Goal: Transaction & Acquisition: Book appointment/travel/reservation

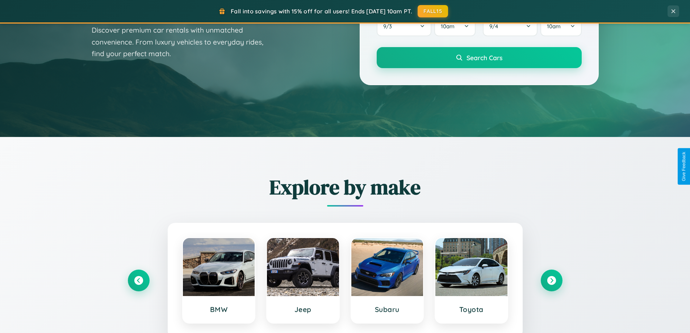
scroll to position [312, 0]
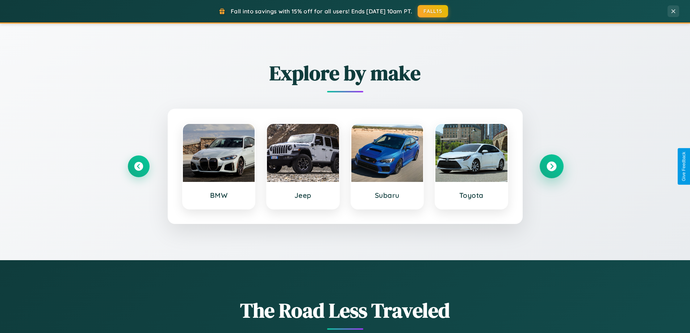
click at [552, 166] on icon at bounding box center [552, 167] width 10 height 10
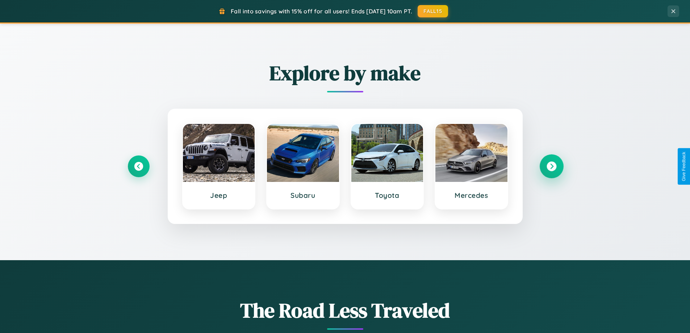
click at [552, 166] on icon at bounding box center [552, 167] width 10 height 10
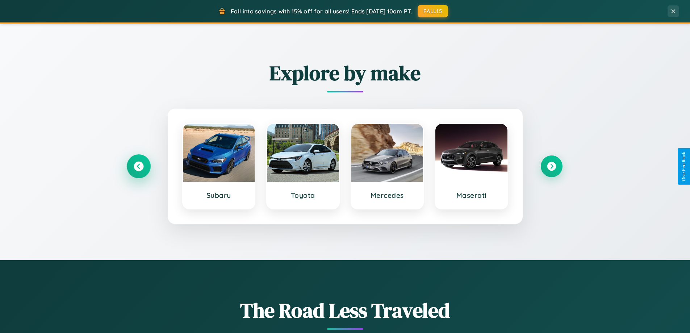
click at [138, 166] on icon at bounding box center [139, 167] width 10 height 10
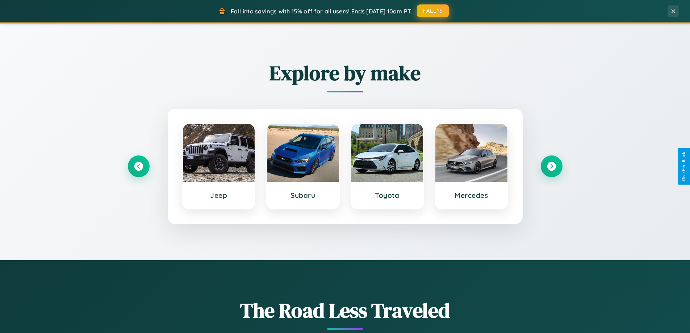
click at [433, 11] on button "FALL15" at bounding box center [433, 10] width 32 height 13
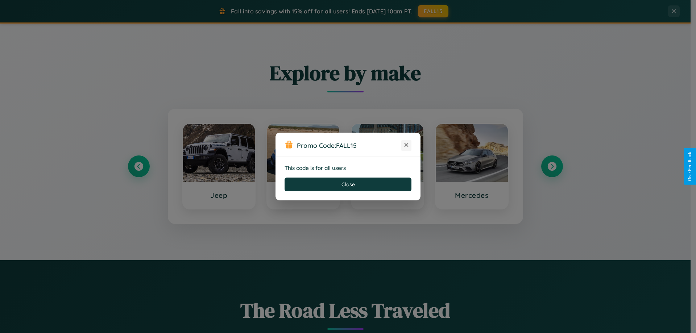
click at [406, 145] on icon at bounding box center [406, 144] width 7 height 7
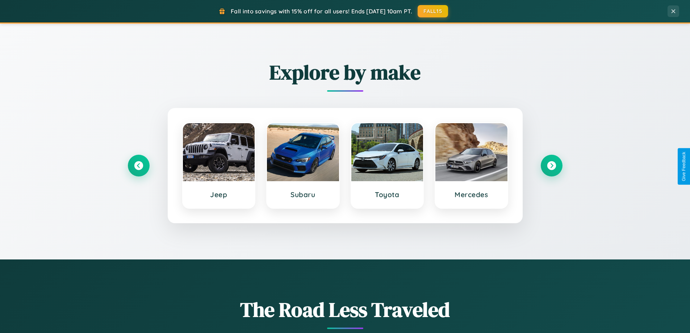
scroll to position [499, 0]
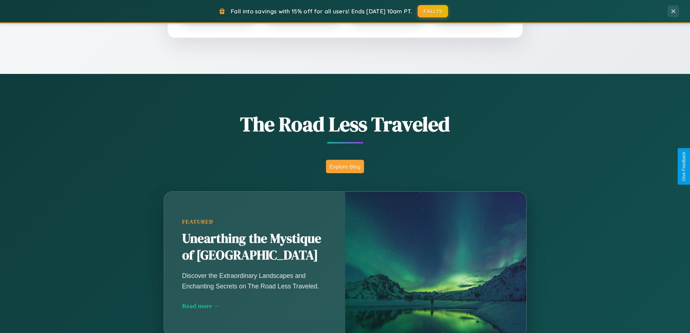
click at [345, 166] on button "Explore Blog" at bounding box center [345, 166] width 38 height 13
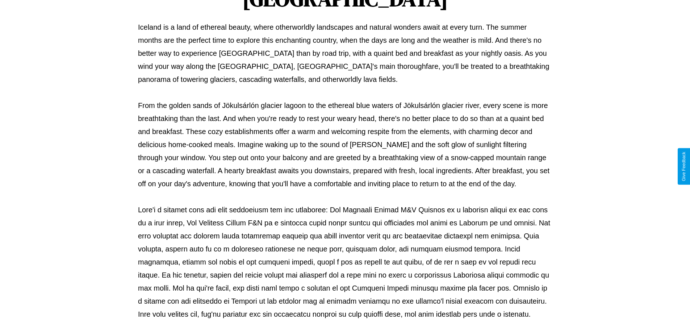
scroll to position [235, 0]
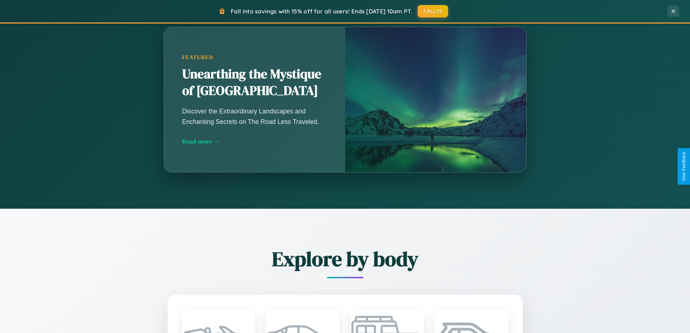
scroll to position [849, 0]
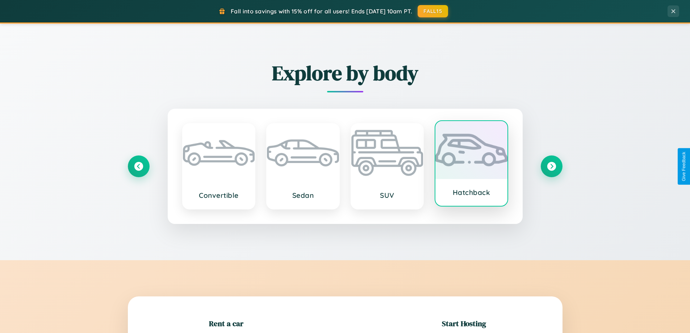
click at [472, 164] on div at bounding box center [472, 150] width 72 height 58
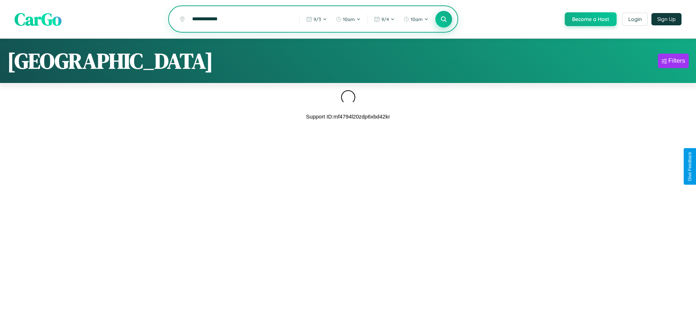
click at [443, 20] on icon at bounding box center [443, 19] width 7 height 7
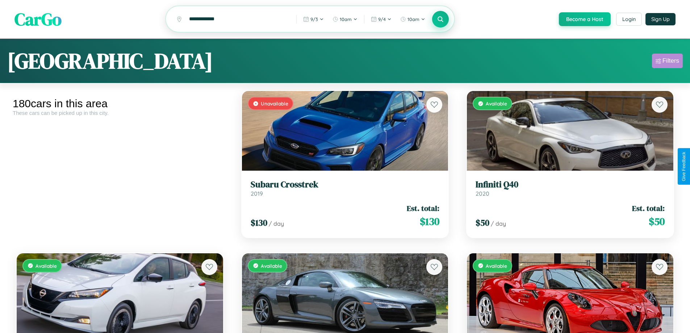
click at [668, 62] on div "Filters" at bounding box center [671, 60] width 17 height 7
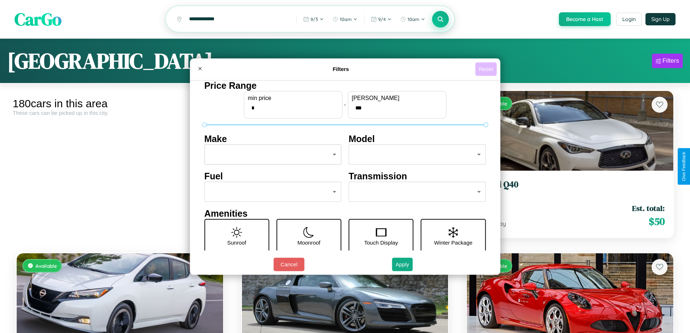
click at [487, 69] on button "Reset" at bounding box center [486, 68] width 21 height 13
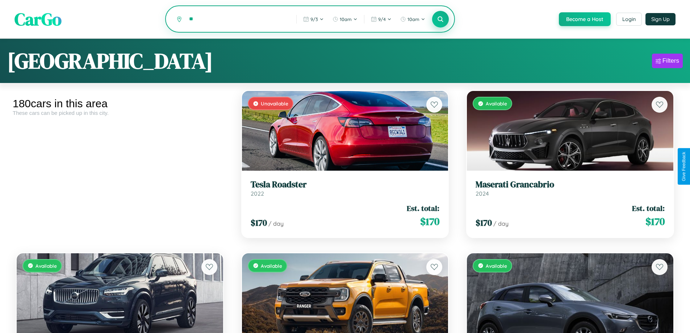
type input "*"
type input "*******"
click at [440, 20] on icon at bounding box center [440, 19] width 7 height 7
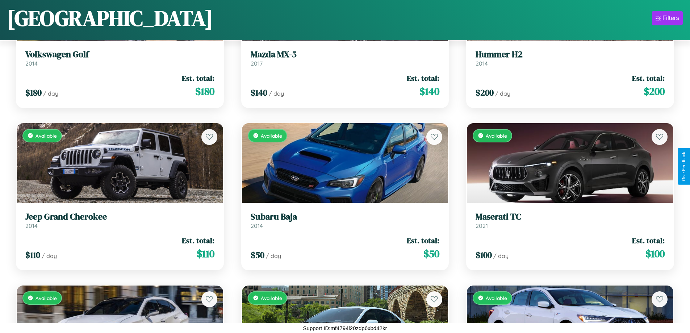
scroll to position [4322, 0]
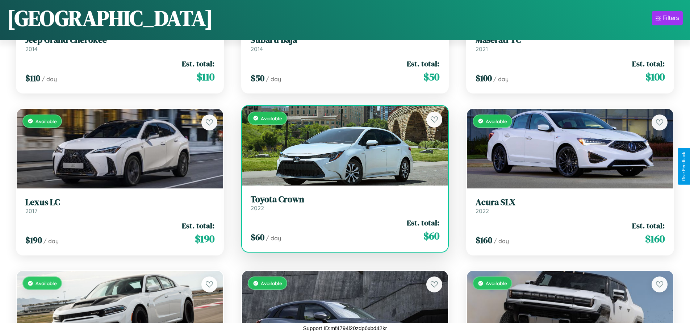
click at [342, 206] on link "Toyota Crown 2022" at bounding box center [345, 203] width 189 height 18
